Goal: Task Accomplishment & Management: Manage account settings

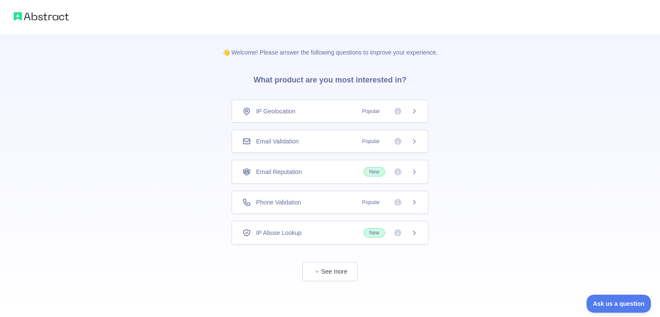
click at [327, 143] on div "Email Validation Popular" at bounding box center [329, 141] width 175 height 9
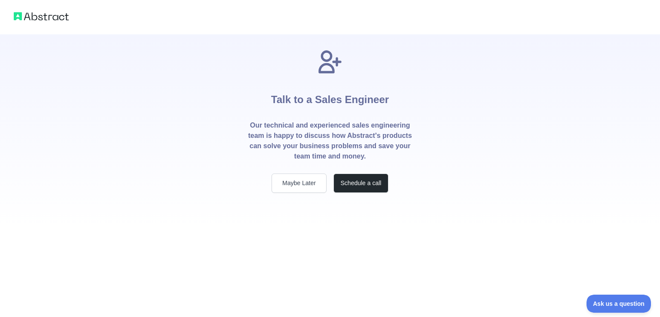
click at [357, 138] on p "Our technical and experienced sales engineering team is happy to discuss how Ab…" at bounding box center [329, 140] width 165 height 41
click at [303, 187] on button "Maybe Later" at bounding box center [298, 183] width 55 height 19
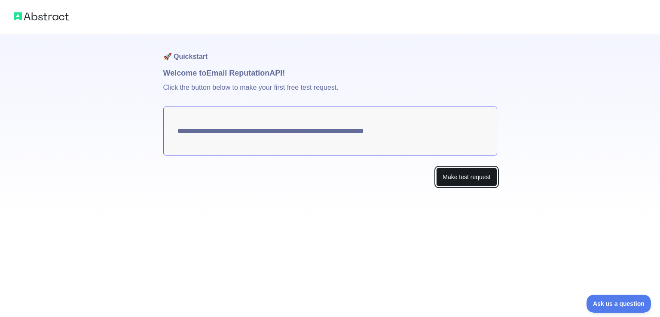
click at [460, 177] on button "Make test request" at bounding box center [466, 177] width 61 height 19
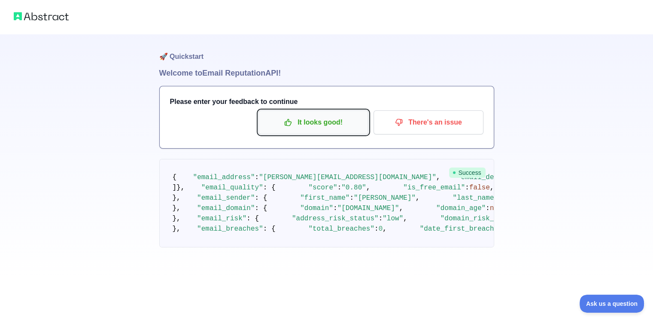
click at [290, 128] on p "It looks good!" at bounding box center [313, 122] width 97 height 15
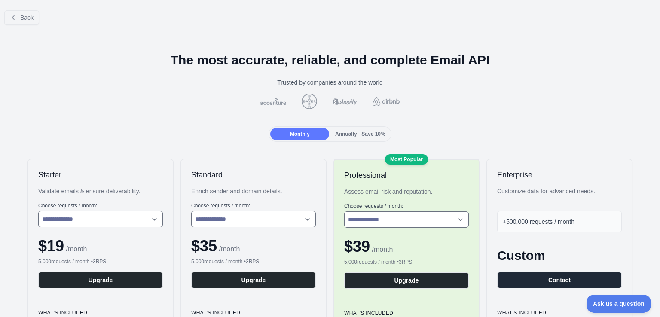
click at [262, 104] on img at bounding box center [273, 101] width 29 height 7
click at [18, 18] on button "Back" at bounding box center [21, 17] width 35 height 15
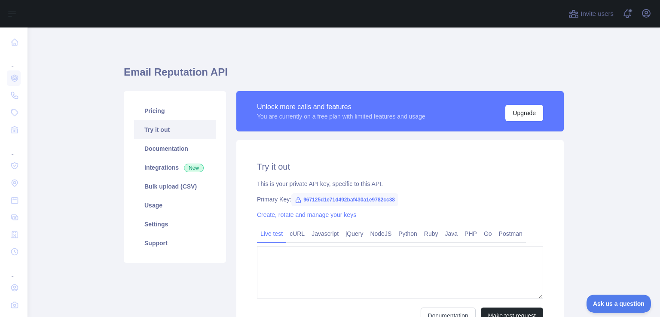
type textarea "**********"
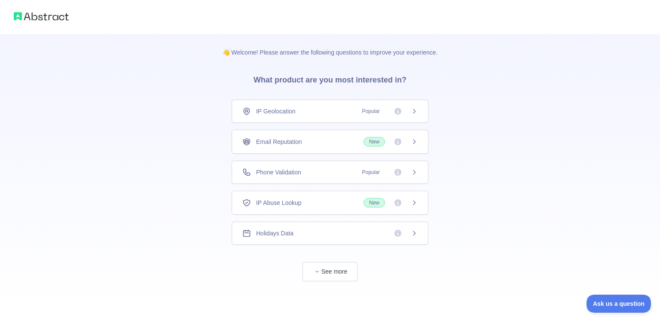
click at [296, 173] on span "Phone Validation" at bounding box center [278, 172] width 45 height 9
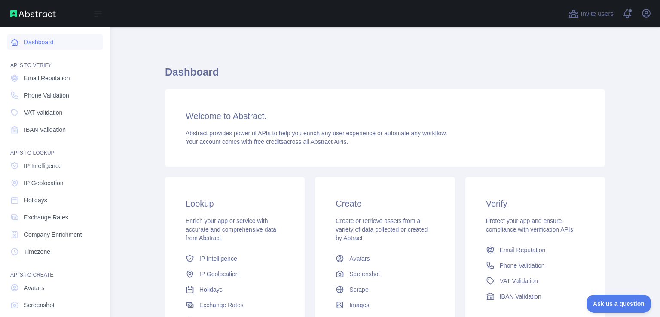
click at [15, 43] on icon at bounding box center [15, 42] width 6 height 6
click at [41, 99] on span "Phone Validation" at bounding box center [46, 95] width 45 height 9
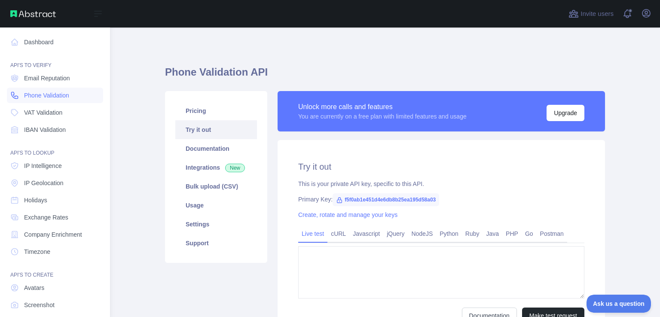
type textarea "**********"
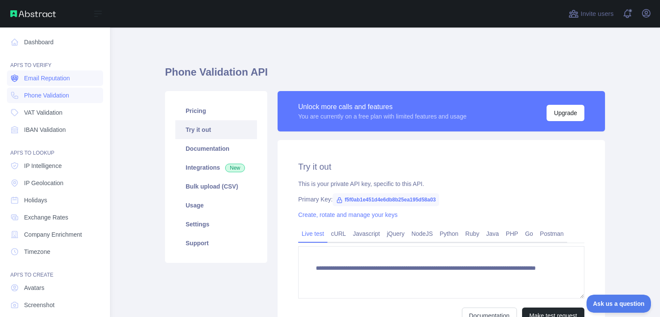
click at [46, 76] on span "Email Reputation" at bounding box center [47, 78] width 46 height 9
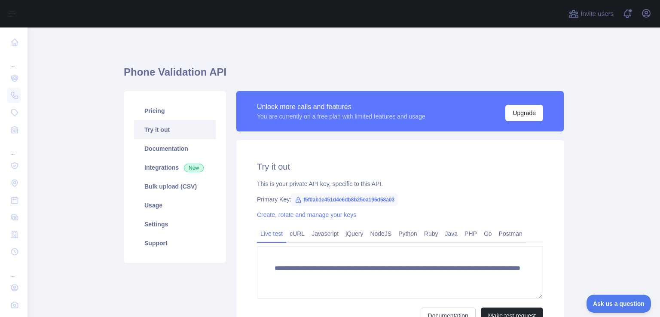
type textarea "**********"
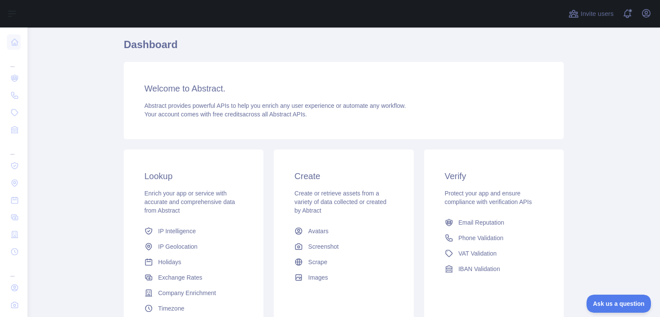
scroll to position [70, 0]
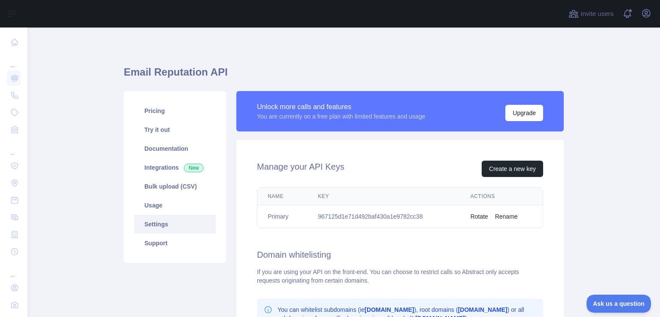
click at [416, 216] on td "967125d1e71d492baf430a1e9782cc38" at bounding box center [384, 216] width 153 height 23
drag, startPoint x: 314, startPoint y: 215, endPoint x: 440, endPoint y: 233, distance: 126.7
click at [440, 233] on div "Manage your API Keys Create a new key Name Key Actions Primary 967125d1e71d492b…" at bounding box center [399, 293] width 327 height 307
click at [500, 167] on button "Create a new key" at bounding box center [512, 169] width 61 height 16
drag, startPoint x: 316, startPoint y: 217, endPoint x: 417, endPoint y: 211, distance: 101.5
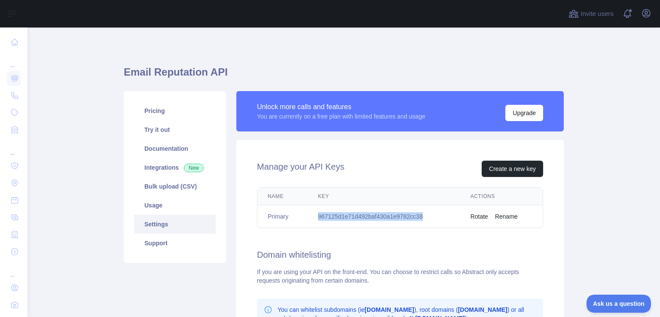
click at [417, 211] on td "967125d1e71d492baf430a1e9782cc38" at bounding box center [384, 216] width 153 height 23
copy td "967125d1e71d492baf430a1e9782cc38"
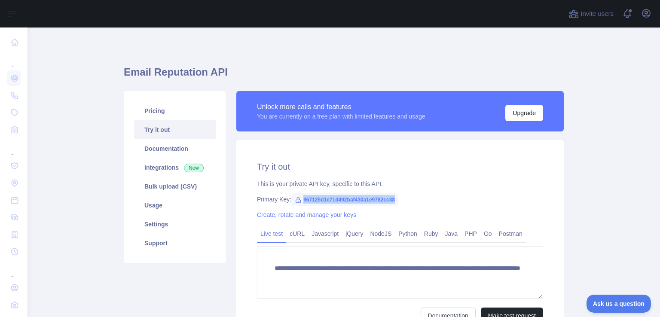
drag, startPoint x: 298, startPoint y: 200, endPoint x: 392, endPoint y: 200, distance: 93.6
click at [392, 200] on span "967125d1e71d492baf430a1e9782cc38" at bounding box center [344, 199] width 107 height 13
copy span "967125d1e71d492baf430a1e9782cc38"
